Goal: Task Accomplishment & Management: Manage account settings

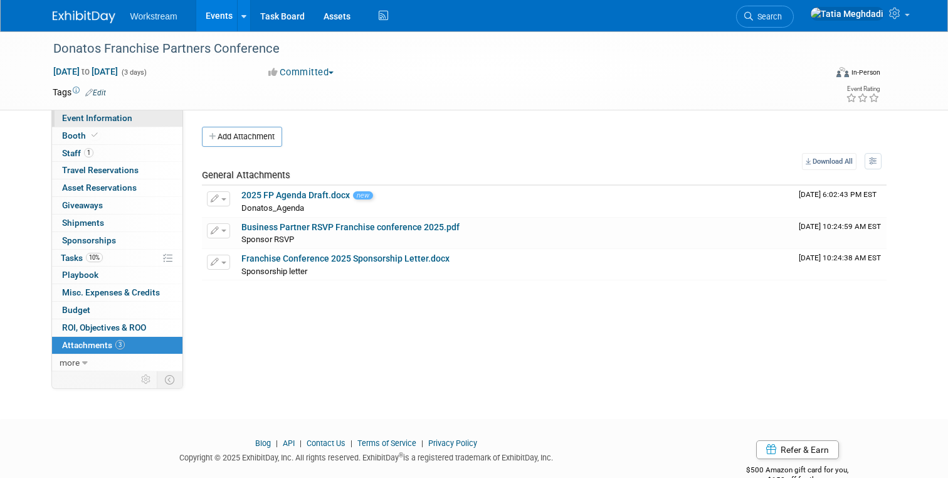
click at [113, 117] on span "Event Information" at bounding box center [97, 118] width 70 height 10
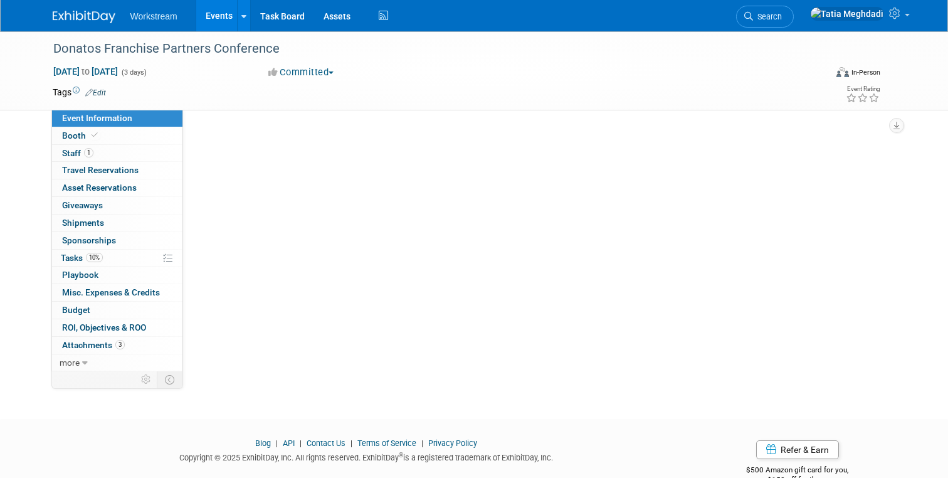
select select "Franchisor"
select select "Restaurant"
select select "TBD"
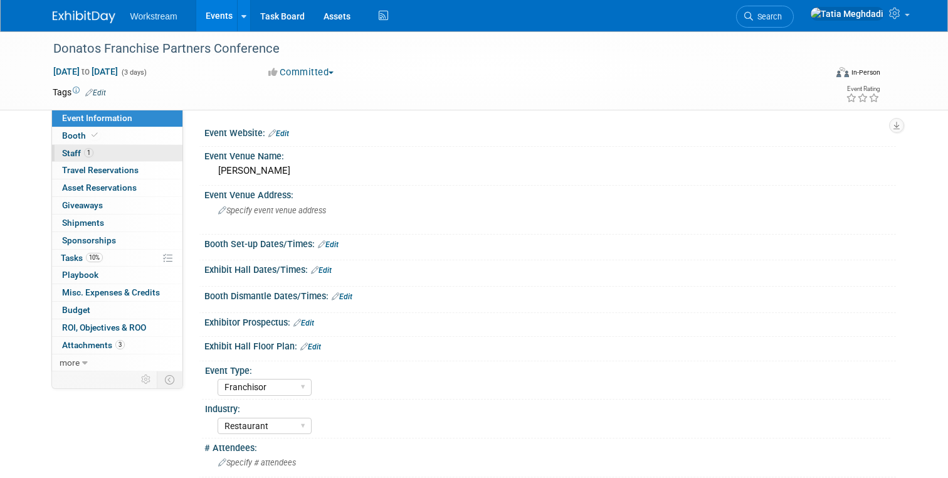
click at [83, 150] on span "Staff 1" at bounding box center [77, 153] width 31 height 10
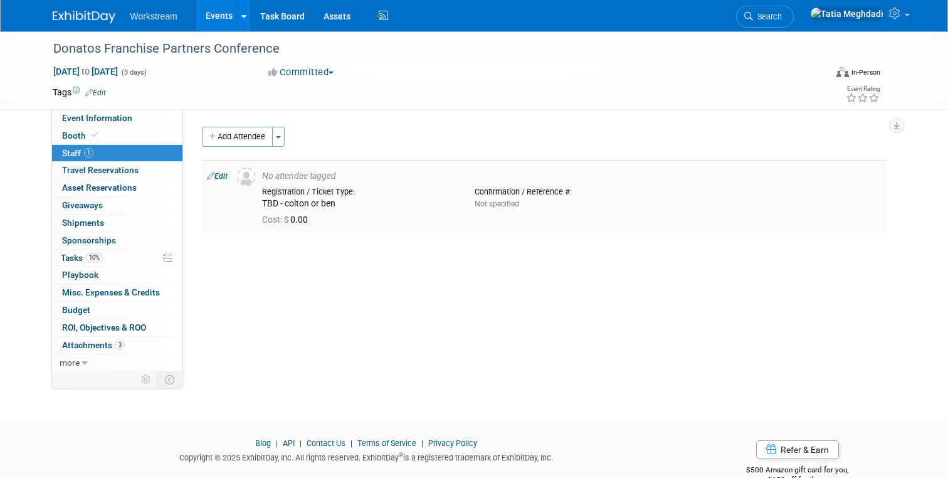
click at [218, 174] on link "Edit" at bounding box center [217, 176] width 21 height 9
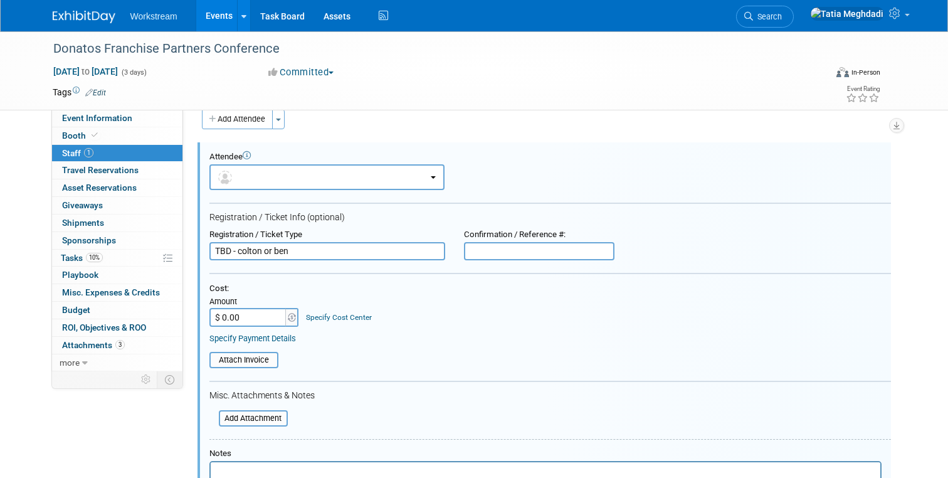
drag, startPoint x: 305, startPoint y: 247, endPoint x: 198, endPoint y: 246, distance: 107.2
click at [198, 246] on div "Attendee <img src="[URL][DOMAIN_NAME]" style="width: 22px; height: 22px; border…" at bounding box center [545, 361] width 694 height 438
click at [259, 177] on button "button" at bounding box center [326, 177] width 235 height 26
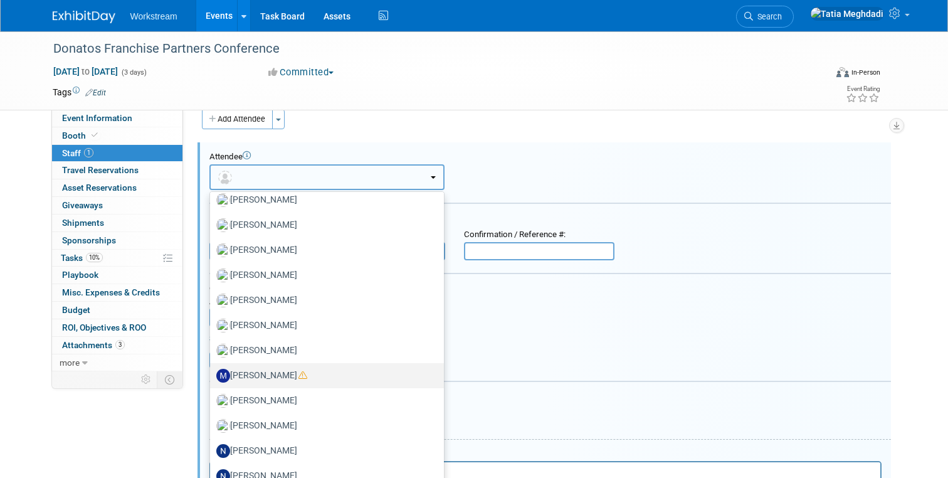
scroll to position [737, 0]
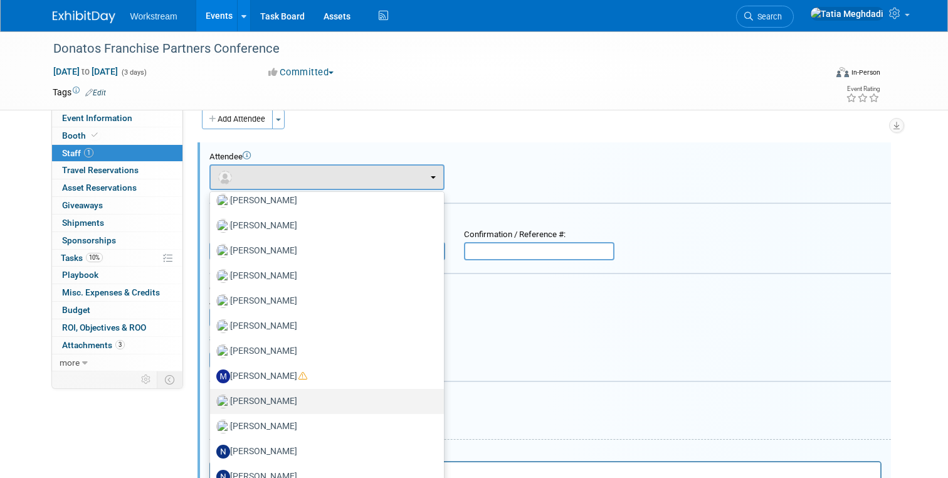
click at [253, 393] on label "[PERSON_NAME]" at bounding box center [323, 401] width 215 height 20
click at [212, 396] on input "[PERSON_NAME]" at bounding box center [208, 400] width 8 height 8
select select "a0ddca07-3d4c-46da-a429-111b54b60b24"
select select "100"
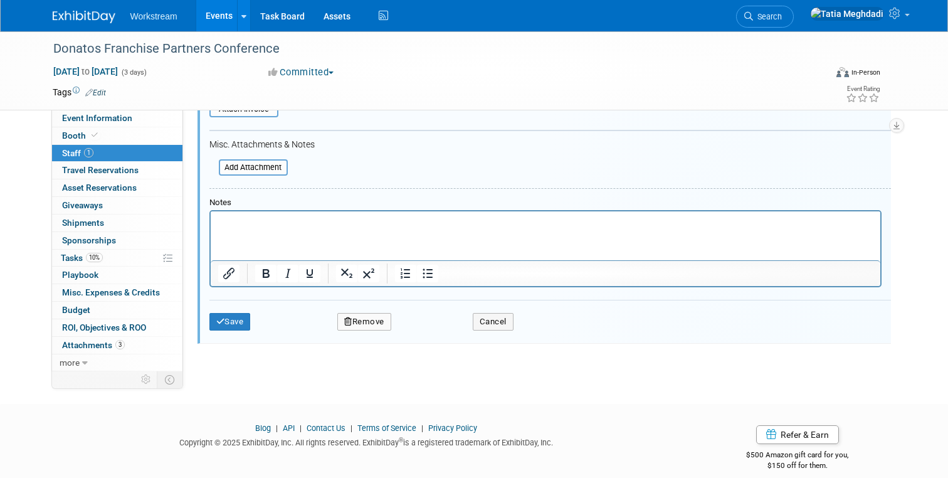
scroll to position [321, 0]
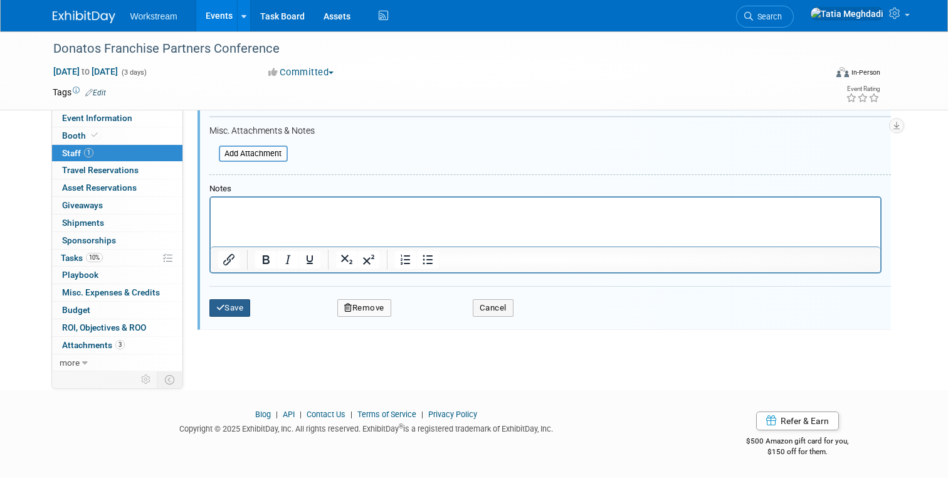
click at [233, 305] on button "Save" at bounding box center [229, 308] width 41 height 18
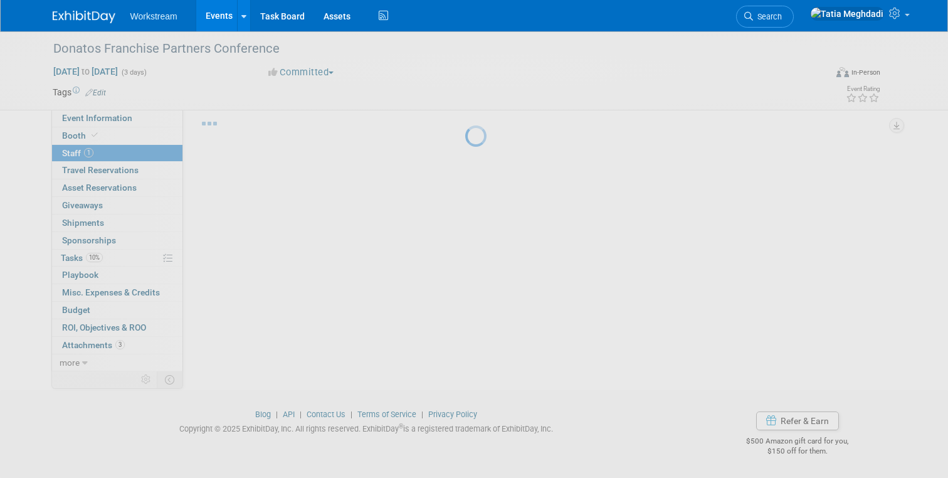
scroll to position [29, 0]
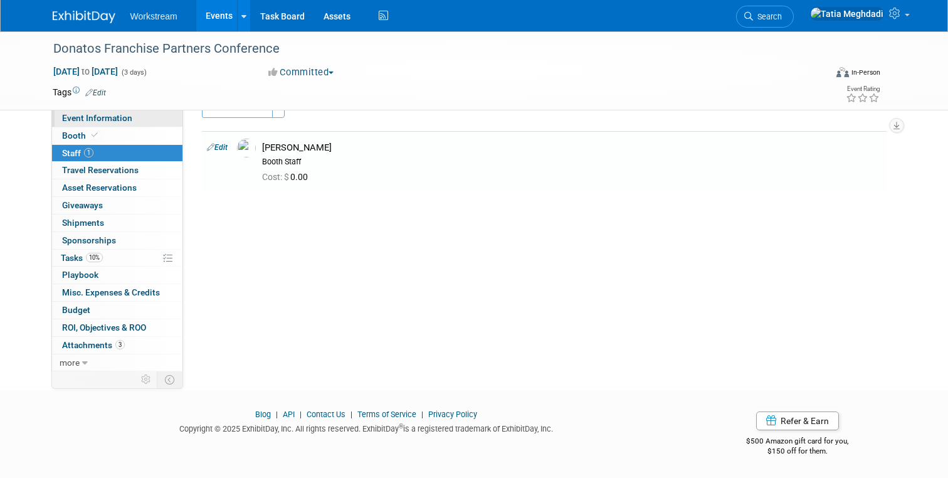
click at [97, 120] on span "Event Information" at bounding box center [97, 118] width 70 height 10
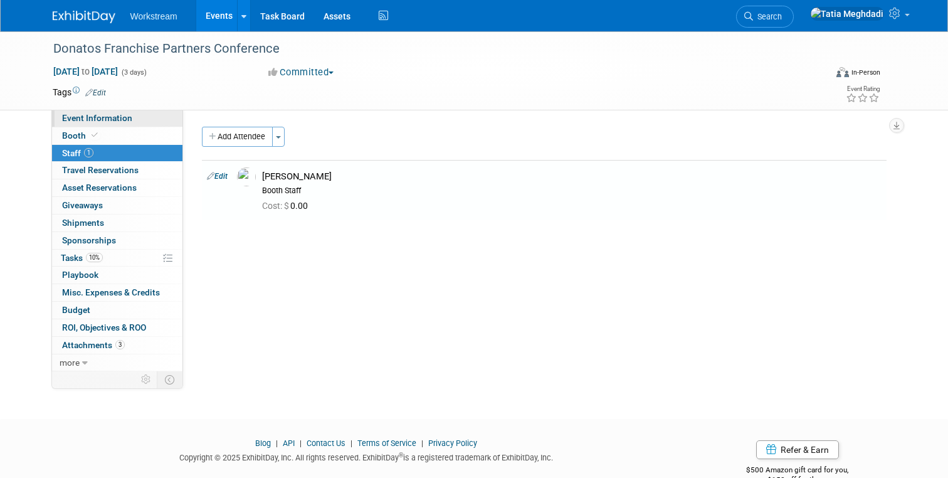
select select "Franchisor"
select select "Restaurant"
select select "TBD"
